Goal: Connect with others: Connect with others

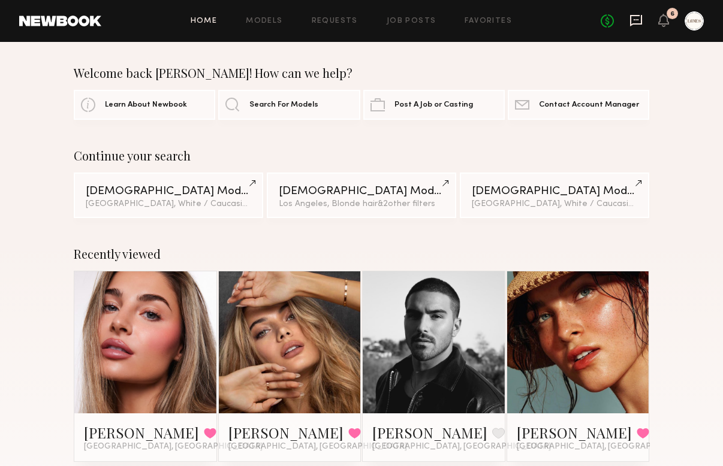
click at [632, 21] on icon at bounding box center [635, 20] width 13 height 13
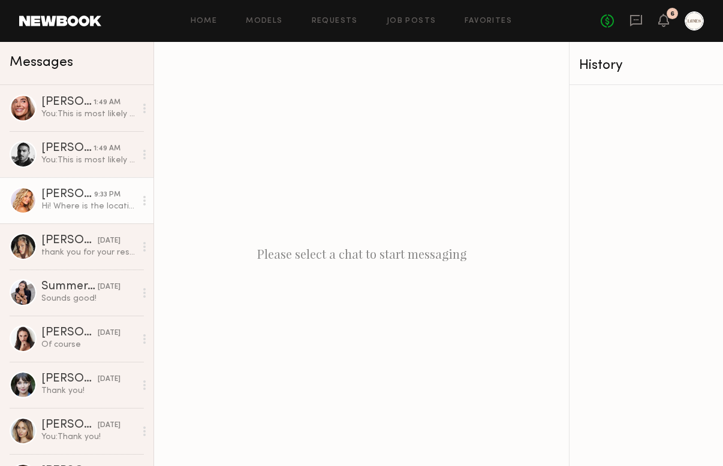
click at [146, 198] on div at bounding box center [144, 201] width 18 height 24
click at [55, 196] on div "Brook S." at bounding box center [67, 195] width 53 height 12
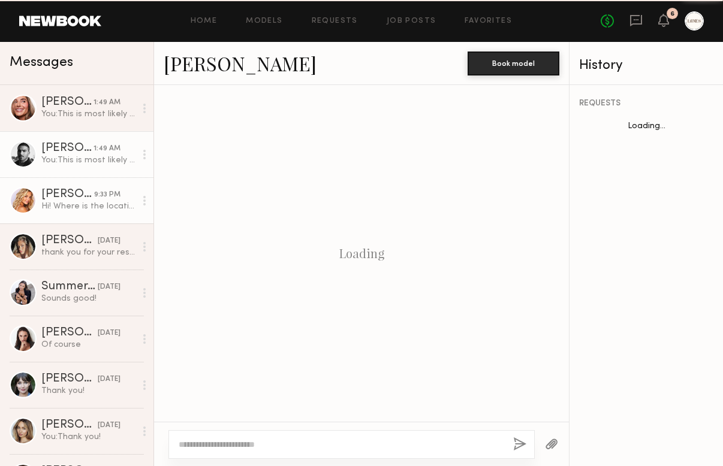
scroll to position [291, 0]
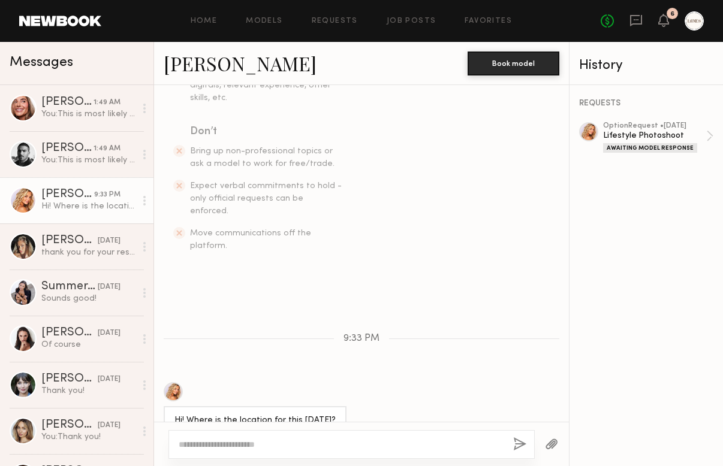
click at [200, 66] on link "Brook S." at bounding box center [240, 63] width 153 height 26
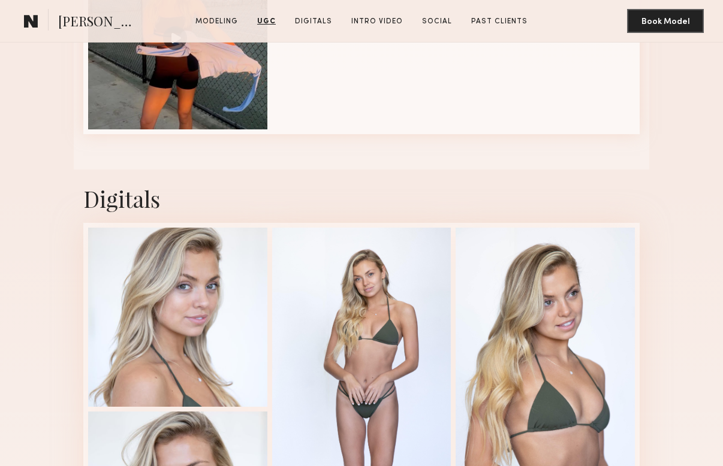
scroll to position [1777, 0]
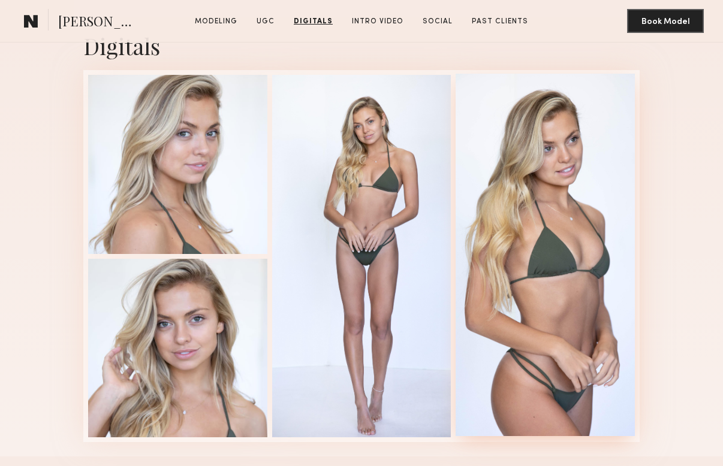
click at [535, 297] on div at bounding box center [544, 255] width 179 height 363
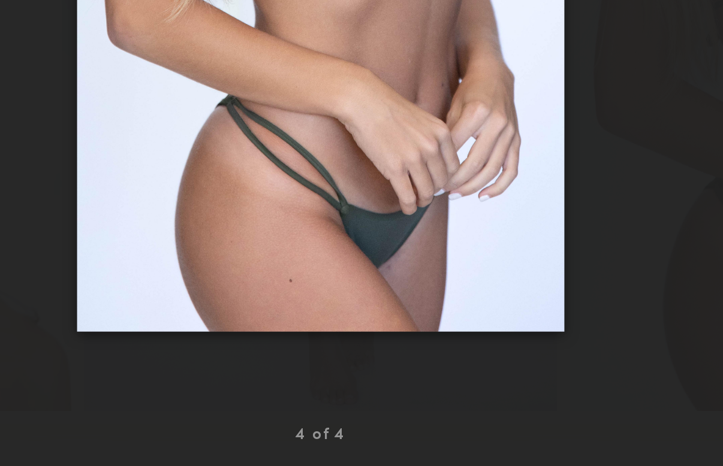
scroll to position [1926, 0]
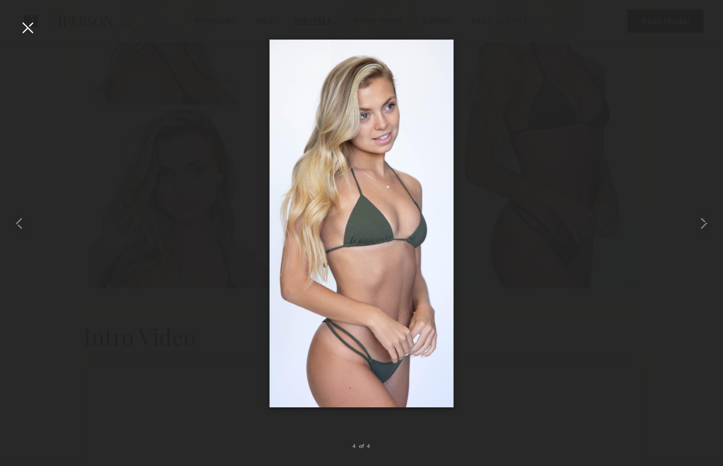
click at [26, 31] on div at bounding box center [27, 27] width 19 height 19
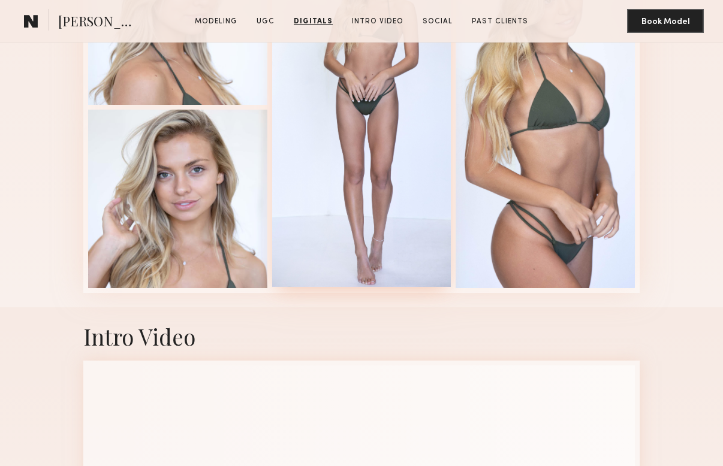
scroll to position [1814, 0]
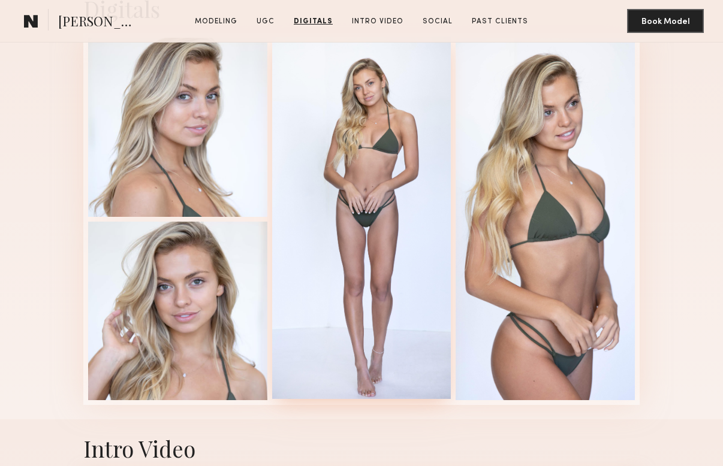
click at [345, 130] on div at bounding box center [361, 218] width 179 height 363
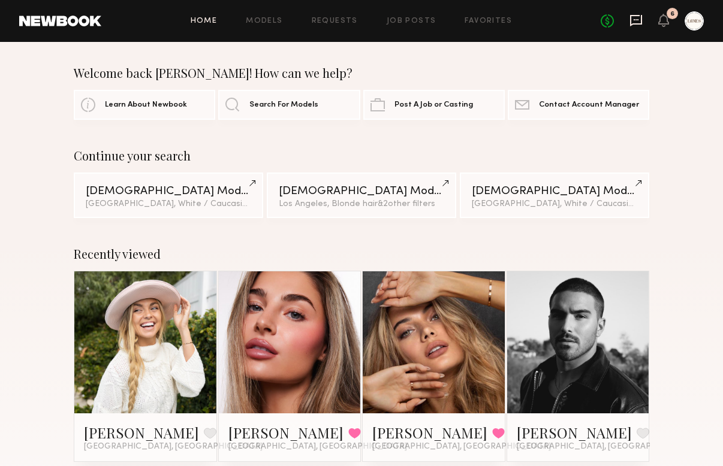
click at [638, 21] on icon at bounding box center [635, 20] width 13 height 13
